Goal: Task Accomplishment & Management: Complete application form

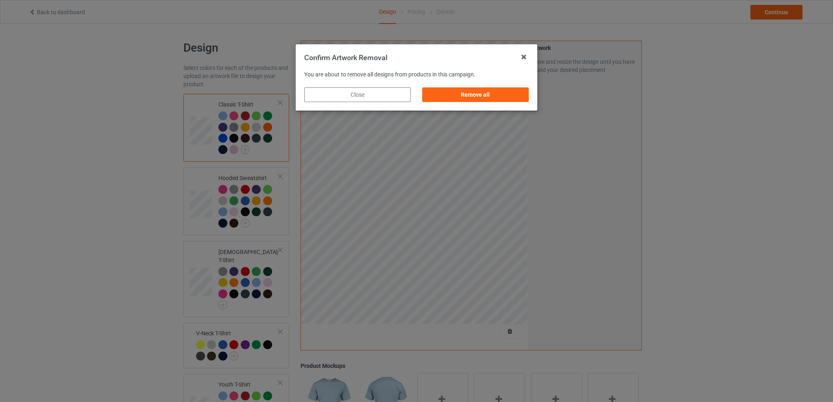
click at [494, 97] on div "Remove all" at bounding box center [475, 94] width 107 height 15
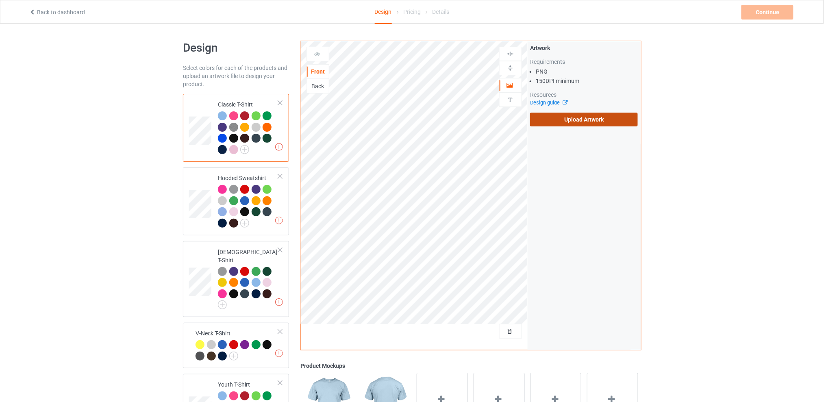
click at [560, 116] on label "Upload Artwork" at bounding box center [584, 120] width 108 height 14
click at [0, 0] on input "Upload Artwork" at bounding box center [0, 0] width 0 height 0
click at [581, 119] on label "Upload Artwork" at bounding box center [584, 120] width 108 height 14
click at [0, 0] on input "Upload Artwork" at bounding box center [0, 0] width 0 height 0
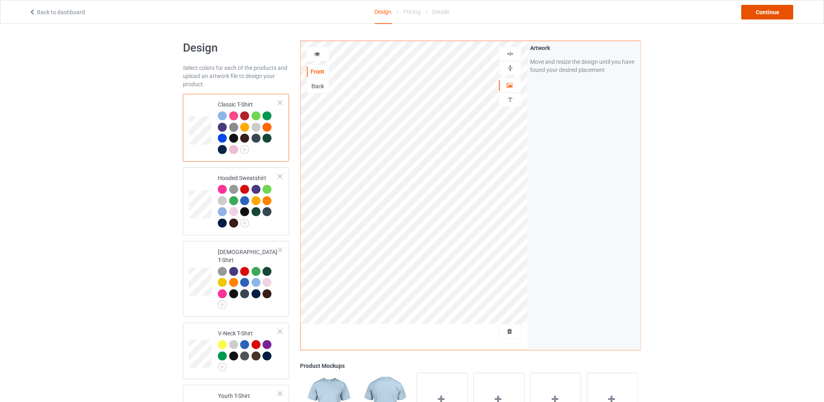
click at [769, 9] on div "Continue" at bounding box center [768, 12] width 52 height 15
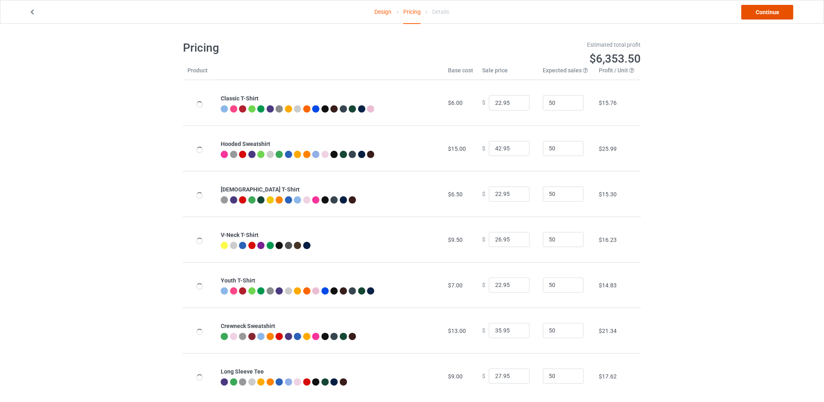
click at [766, 13] on link "Continue" at bounding box center [768, 12] width 52 height 15
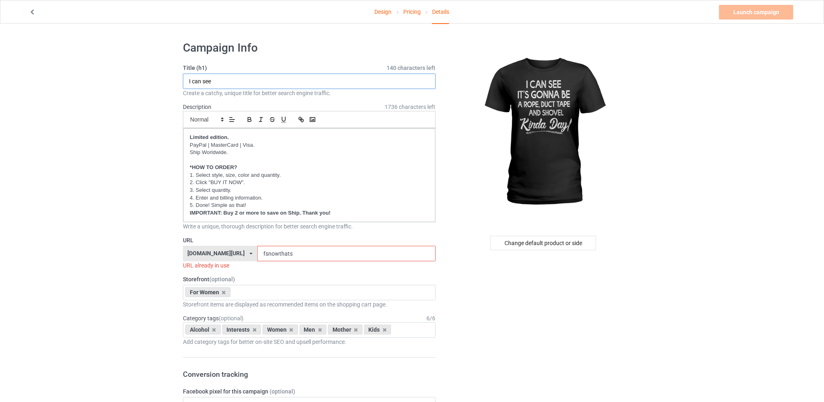
type input "I can see"
drag, startPoint x: 328, startPoint y: 253, endPoint x: 246, endPoint y: 246, distance: 82.0
click at [246, 246] on div "[DOMAIN_NAME][URL] [DOMAIN_NAME][URL] [DOMAIN_NAME][URL] [DOMAIN_NAME][URL] 5d7…" at bounding box center [309, 253] width 253 height 15
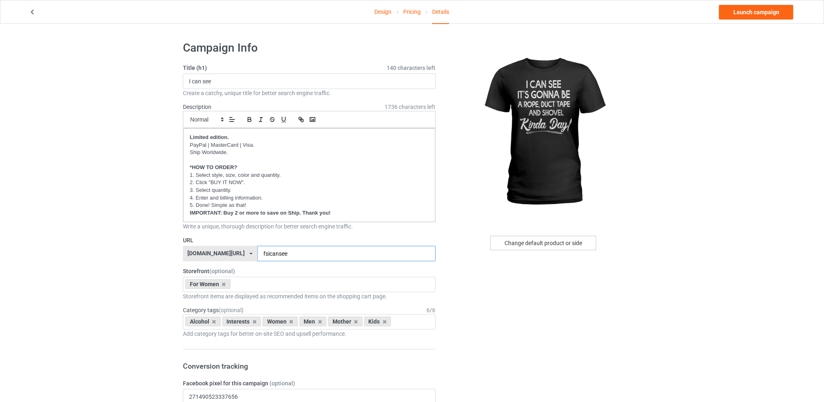
type input "fsicansee"
click at [553, 243] on div "Change default product or side" at bounding box center [543, 243] width 106 height 15
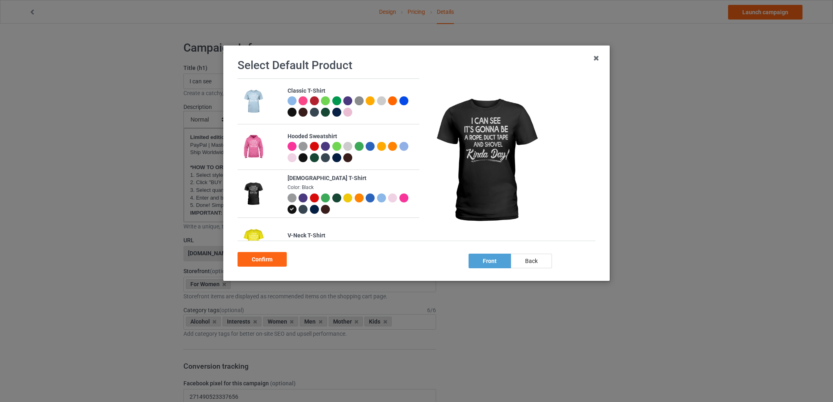
click at [311, 196] on div at bounding box center [314, 198] width 9 height 9
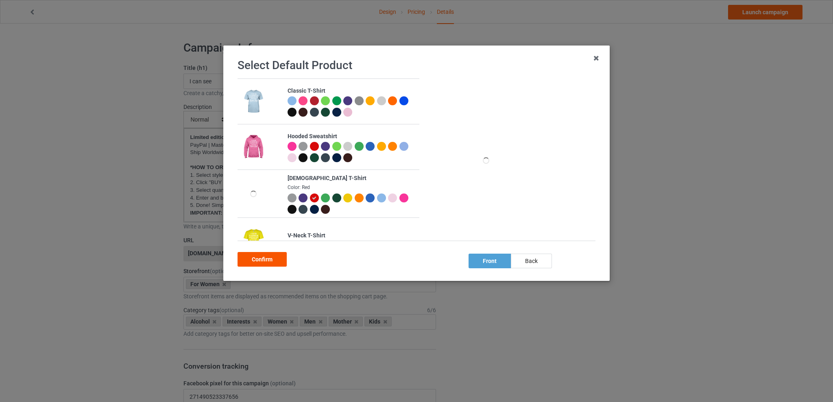
drag, startPoint x: 268, startPoint y: 257, endPoint x: 246, endPoint y: 284, distance: 35.2
click at [268, 257] on div "Confirm" at bounding box center [261, 259] width 49 height 15
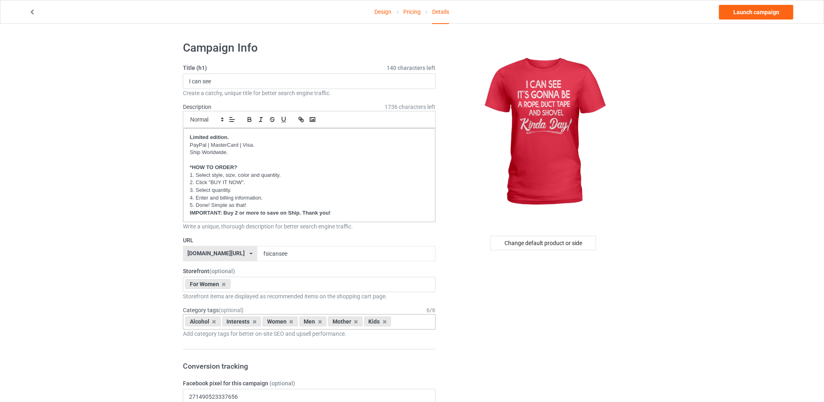
drag, startPoint x: 212, startPoint y: 322, endPoint x: 226, endPoint y: 333, distance: 17.7
click at [213, 322] on icon at bounding box center [214, 321] width 4 height 5
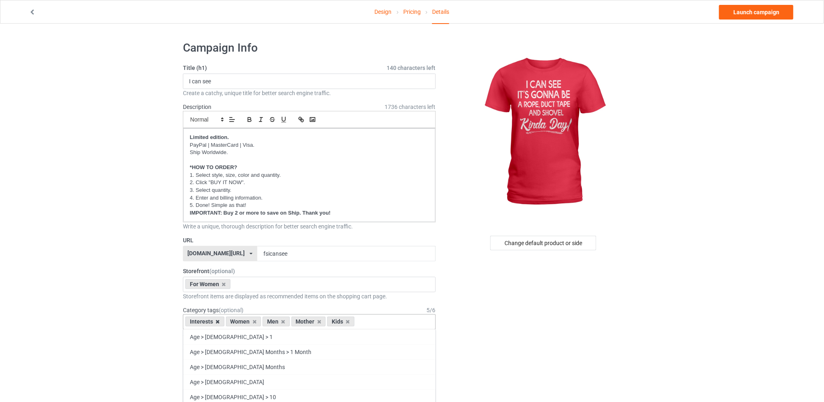
click at [217, 322] on icon at bounding box center [218, 321] width 4 height 5
click at [244, 322] on icon at bounding box center [243, 321] width 4 height 5
click at [248, 322] on icon at bounding box center [250, 321] width 4 height 5
click at [242, 322] on icon at bounding box center [243, 321] width 4 height 5
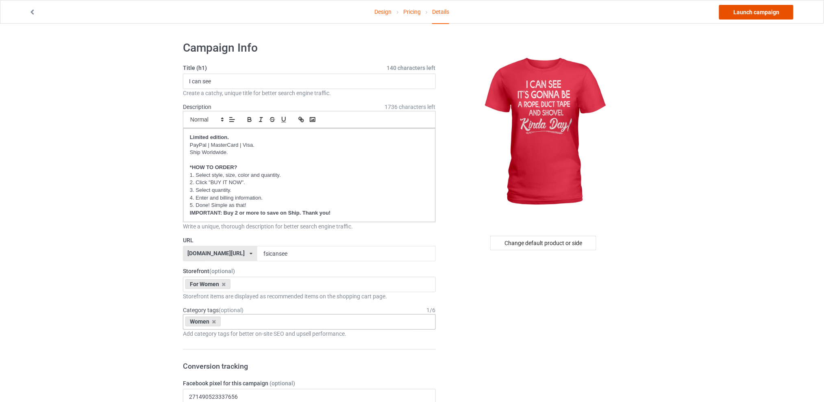
click at [750, 15] on link "Launch campaign" at bounding box center [756, 12] width 74 height 15
